Goal: Task Accomplishment & Management: Manage account settings

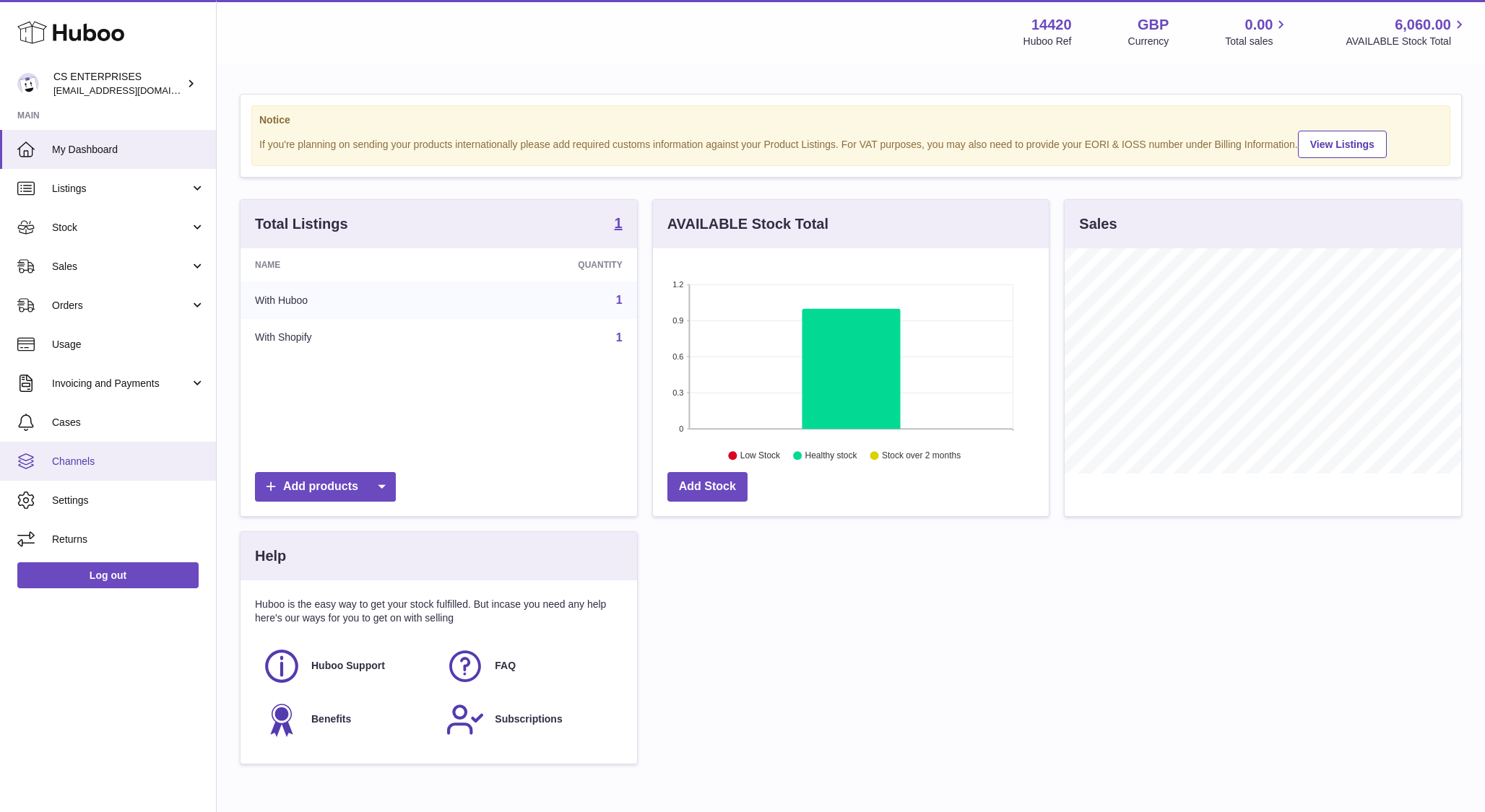
scroll to position [225, 397]
click at [93, 470] on link "Channels" at bounding box center [108, 461] width 216 height 39
click at [83, 462] on span "Channels" at bounding box center [128, 461] width 153 height 14
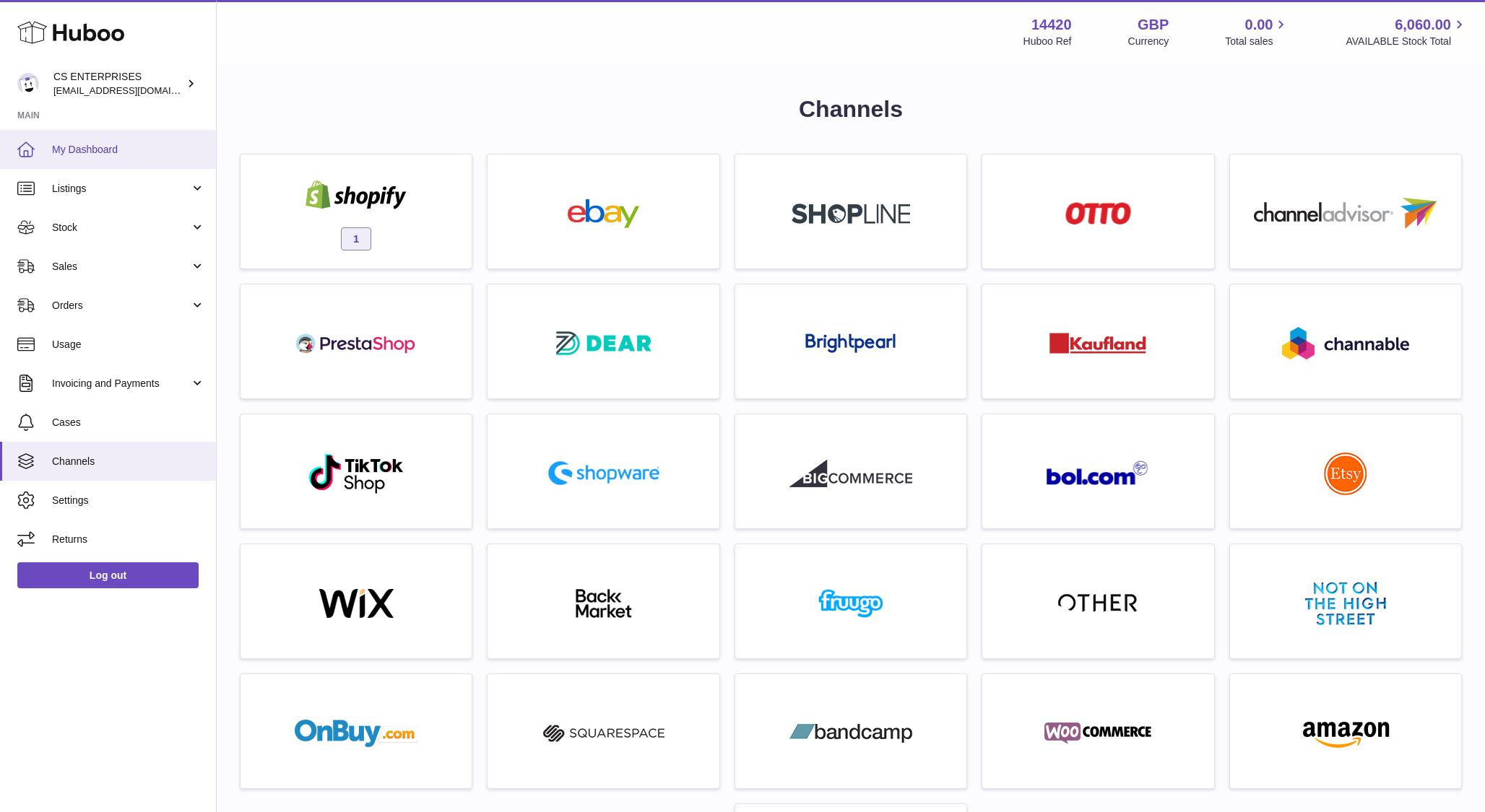
click at [103, 141] on link "My Dashboard" at bounding box center [108, 149] width 216 height 39
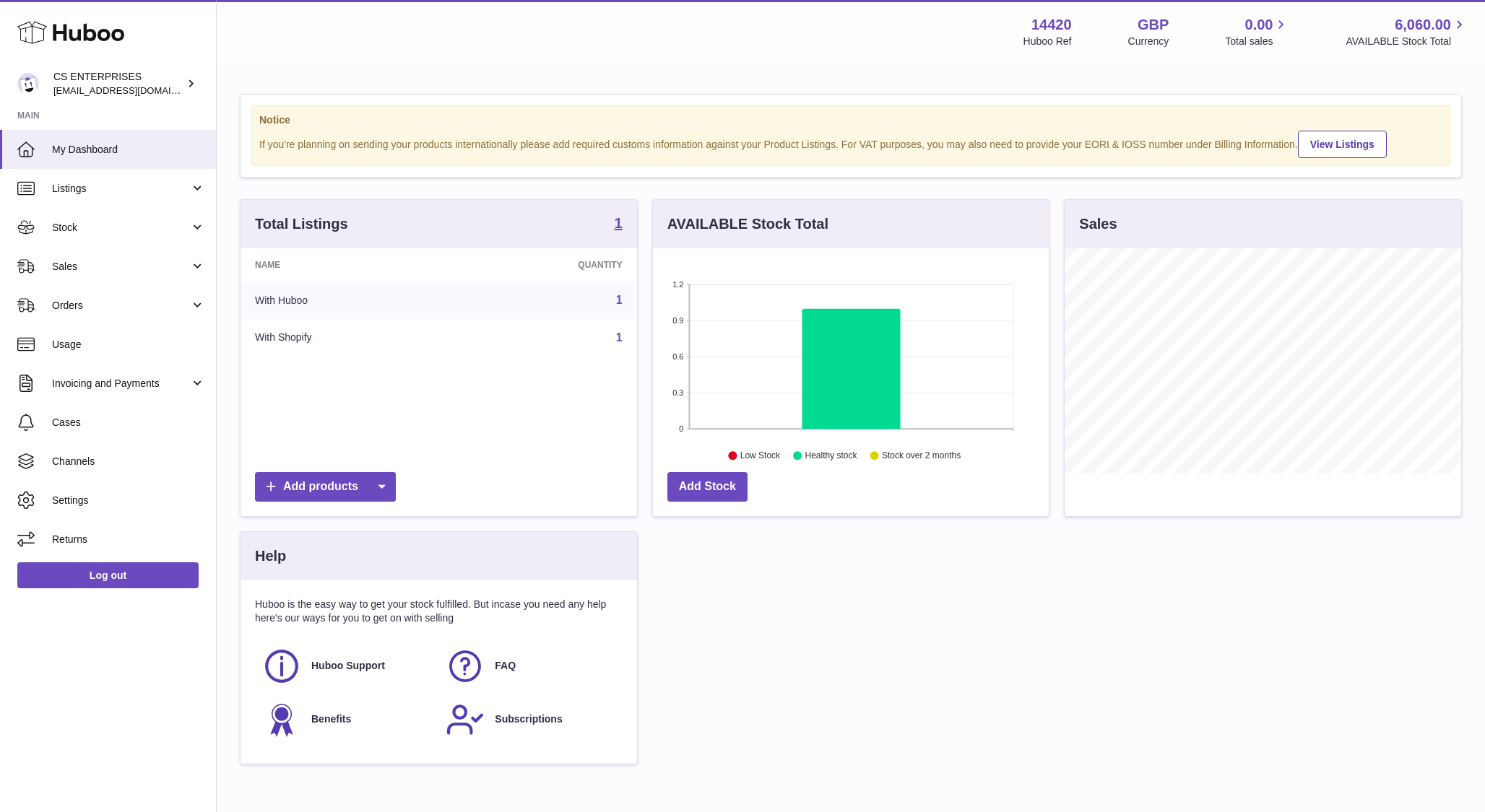
scroll to position [225, 397]
click at [100, 464] on span "Channels" at bounding box center [128, 461] width 153 height 14
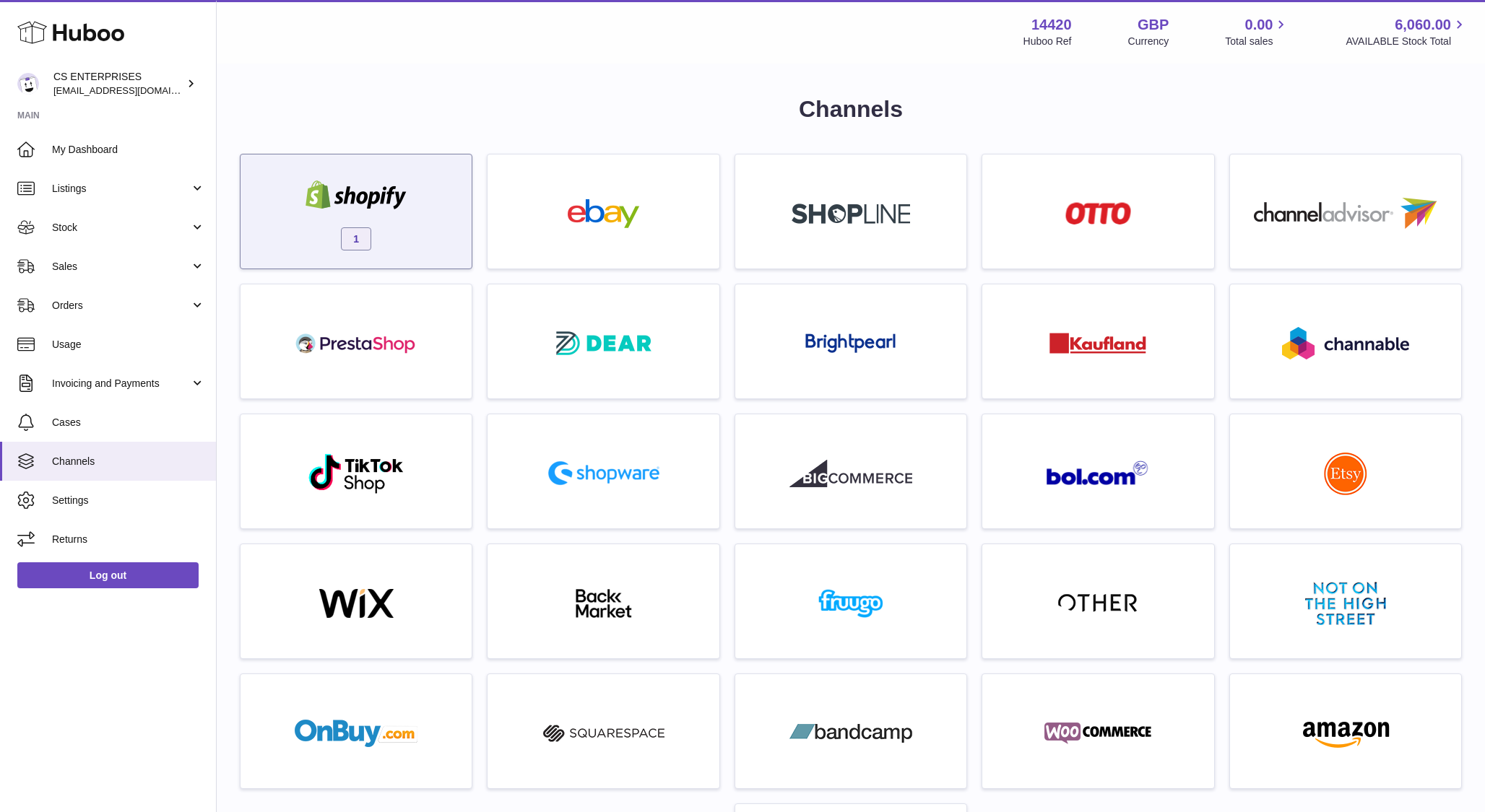
click at [381, 233] on div "1" at bounding box center [356, 215] width 217 height 92
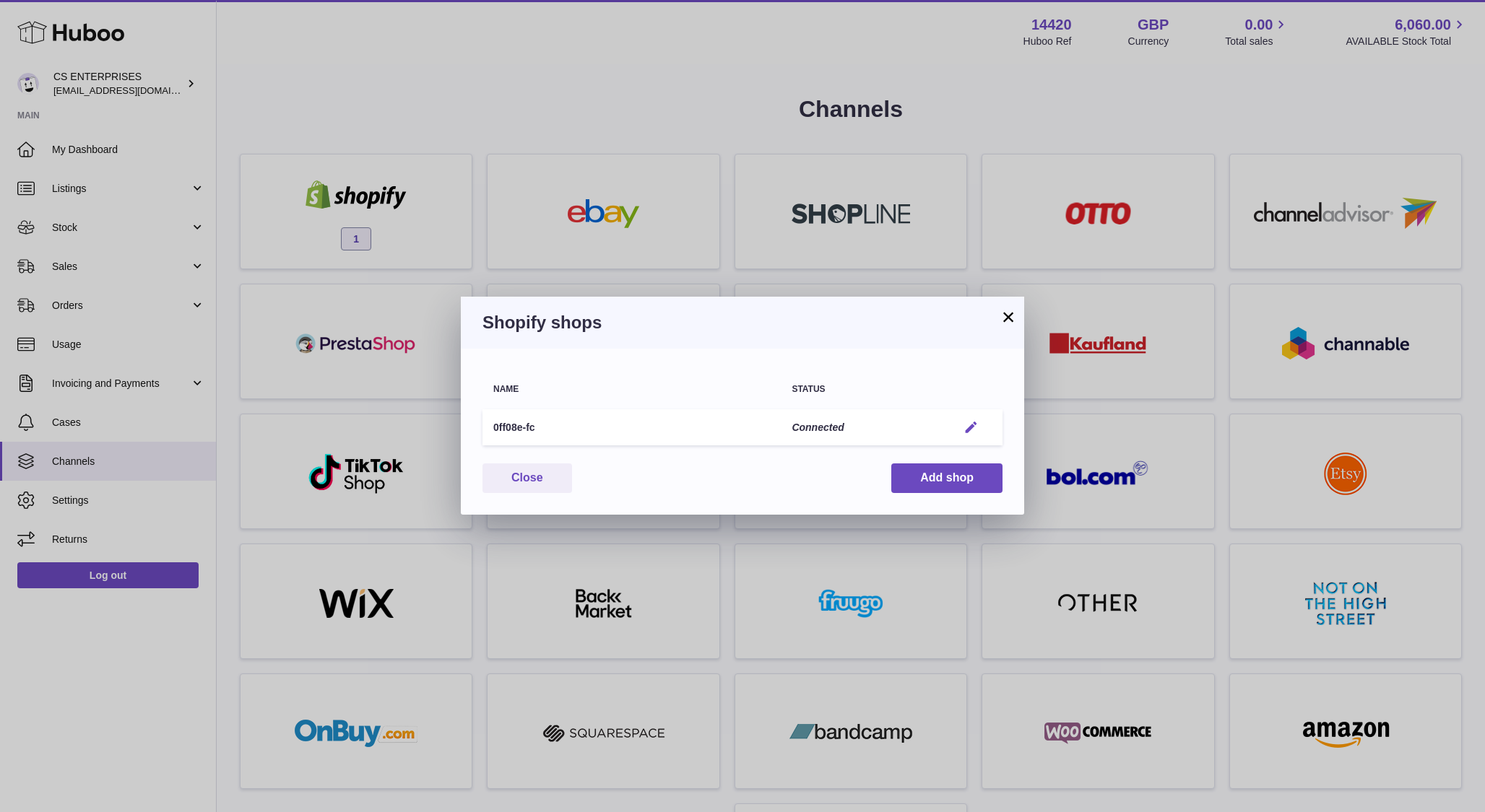
click at [972, 425] on em "button" at bounding box center [971, 428] width 15 height 15
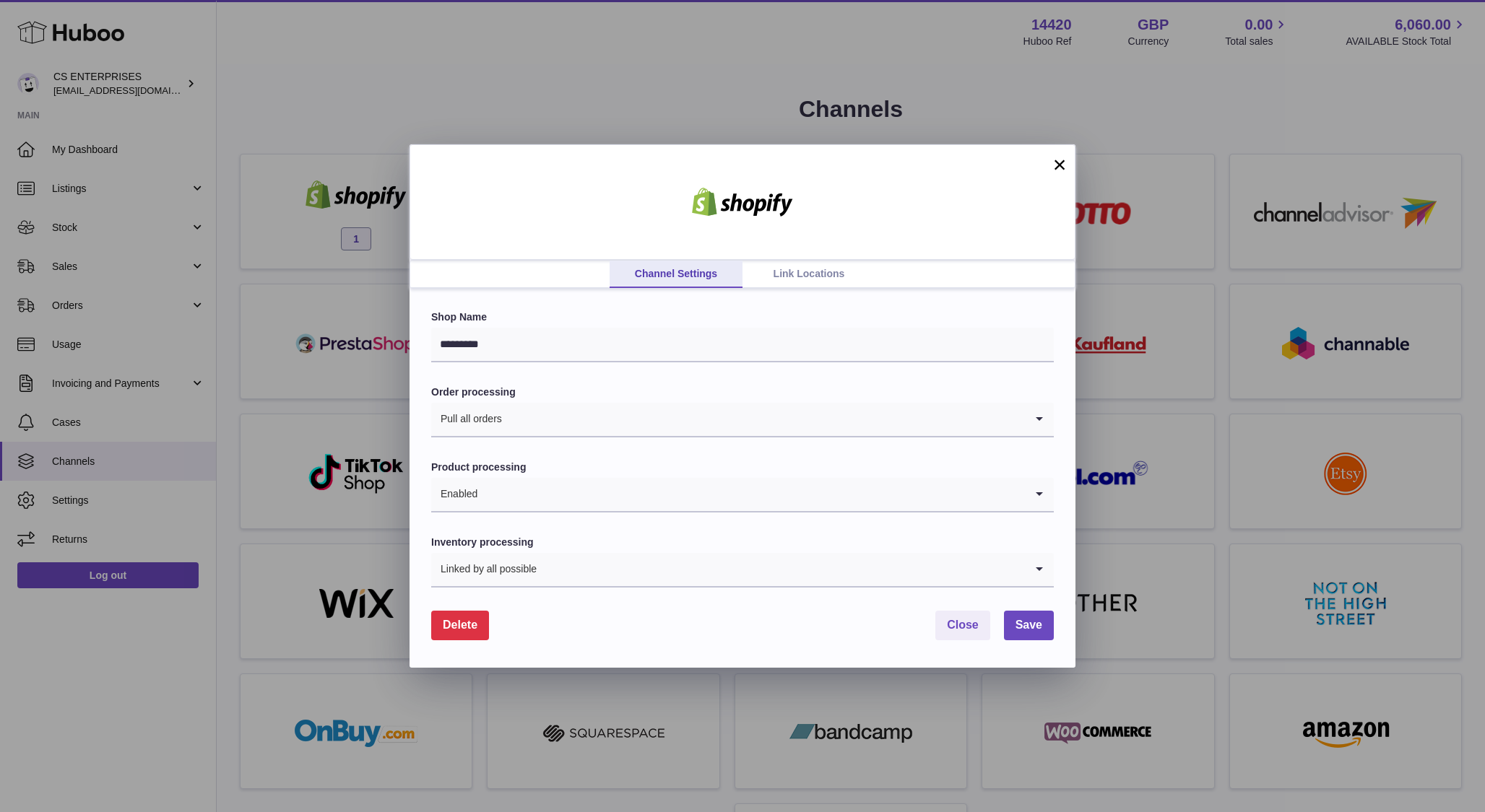
click at [448, 636] on button "Delete" at bounding box center [460, 626] width 58 height 30
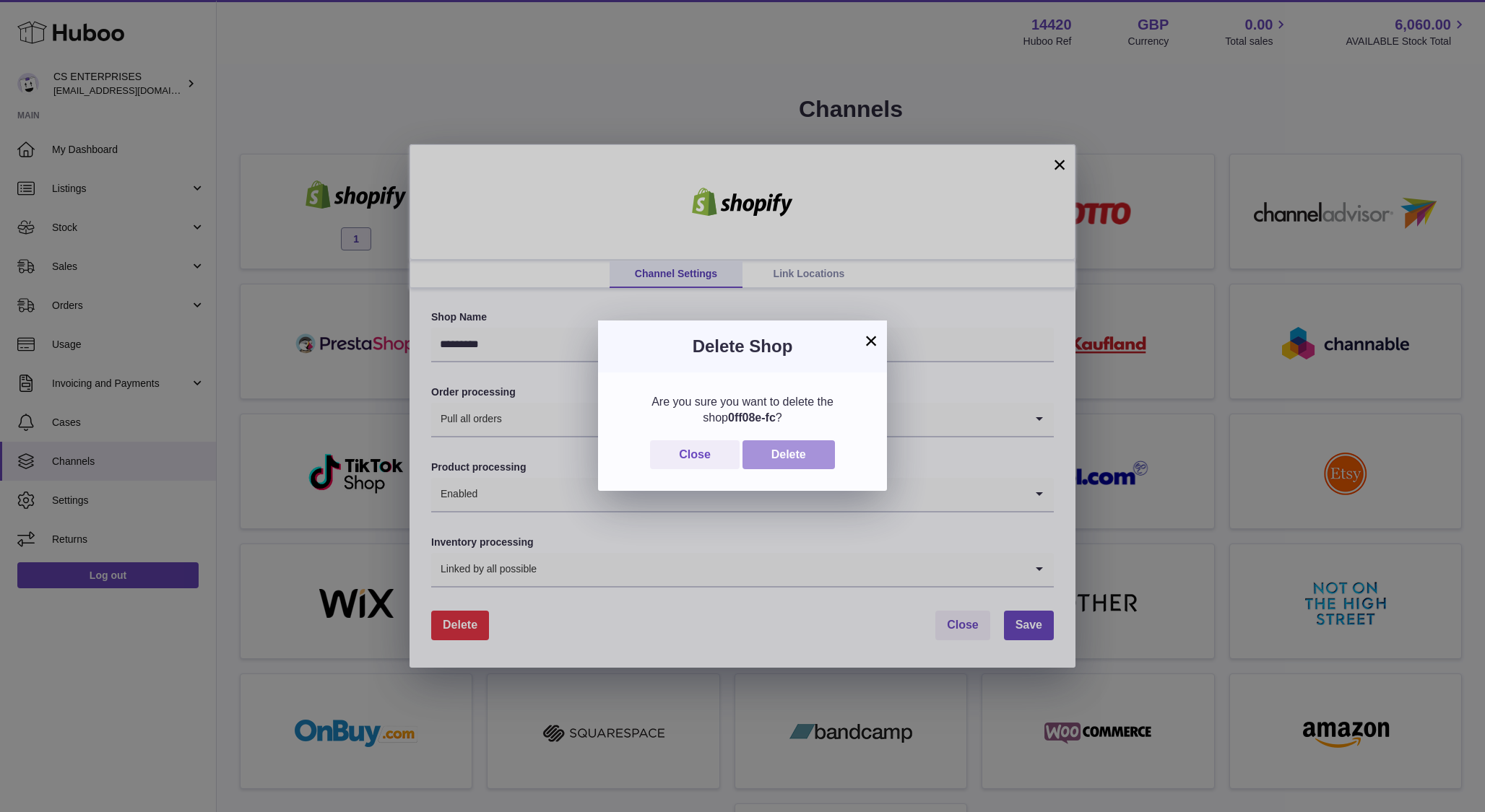
click at [786, 463] on button "Delete" at bounding box center [789, 455] width 92 height 30
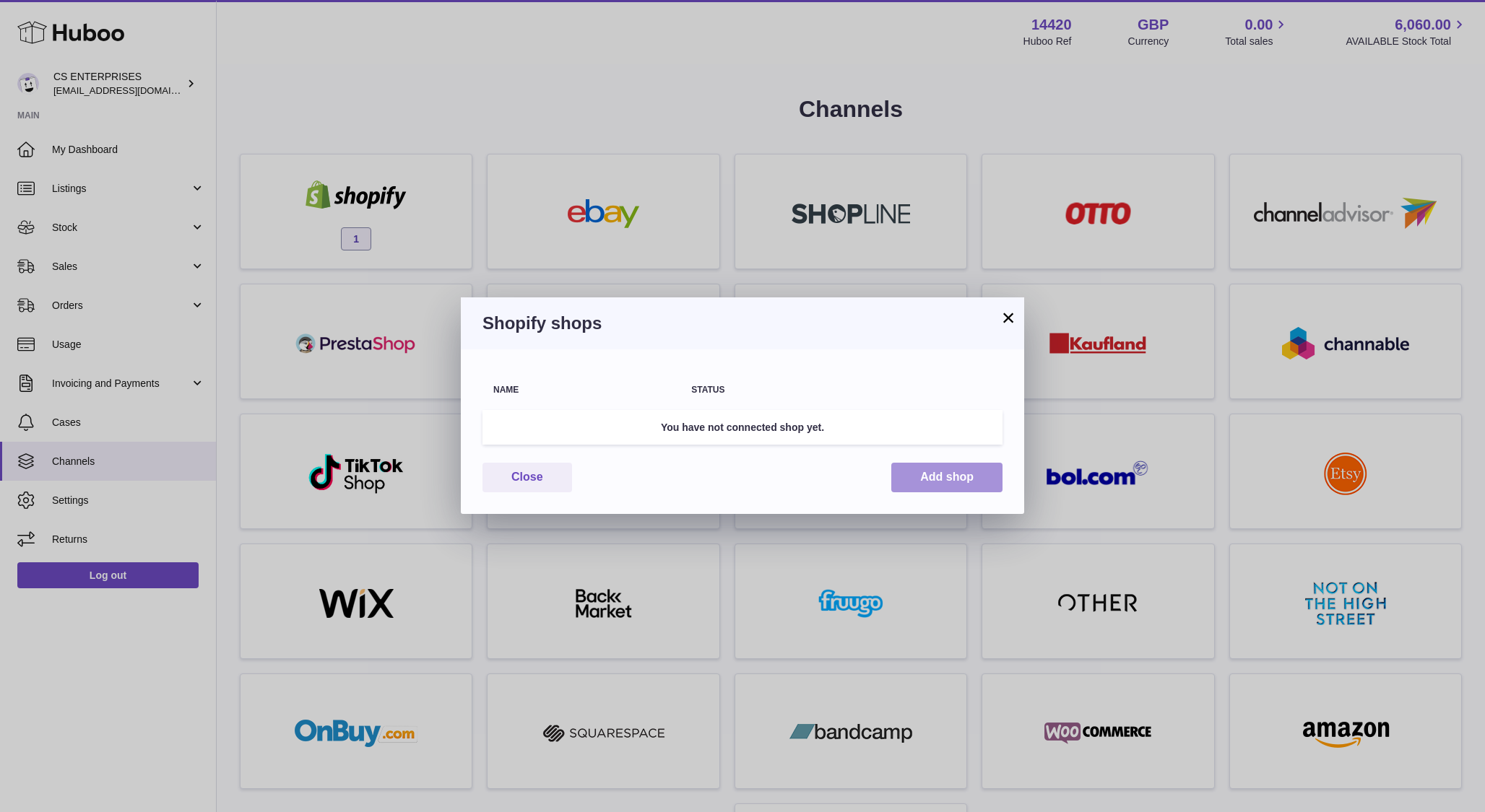
click at [945, 474] on button "Add shop" at bounding box center [947, 477] width 112 height 30
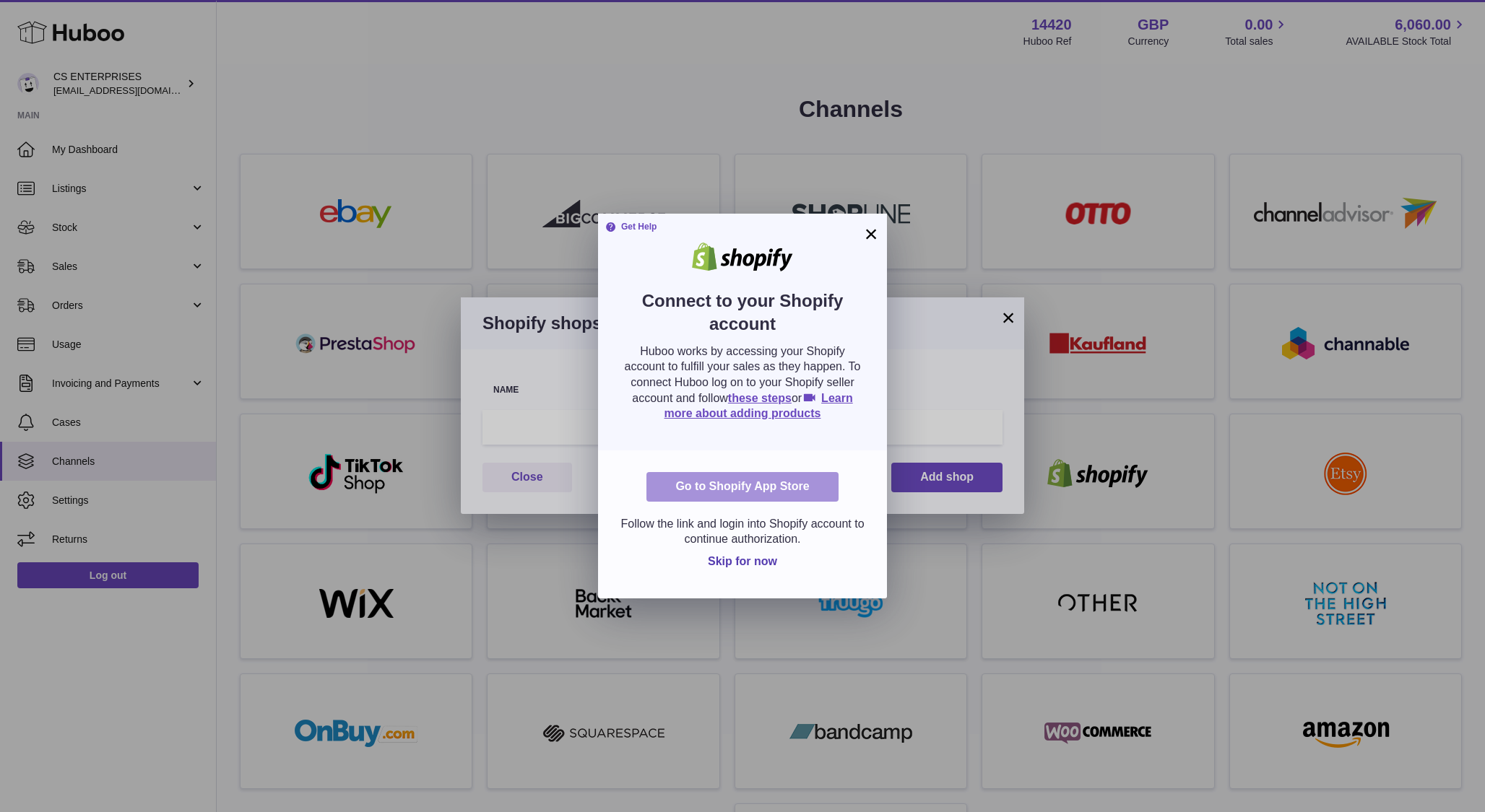
click at [773, 484] on link "Go to Shopify App Store" at bounding box center [742, 487] width 191 height 30
